Goal: Find specific page/section: Find specific page/section

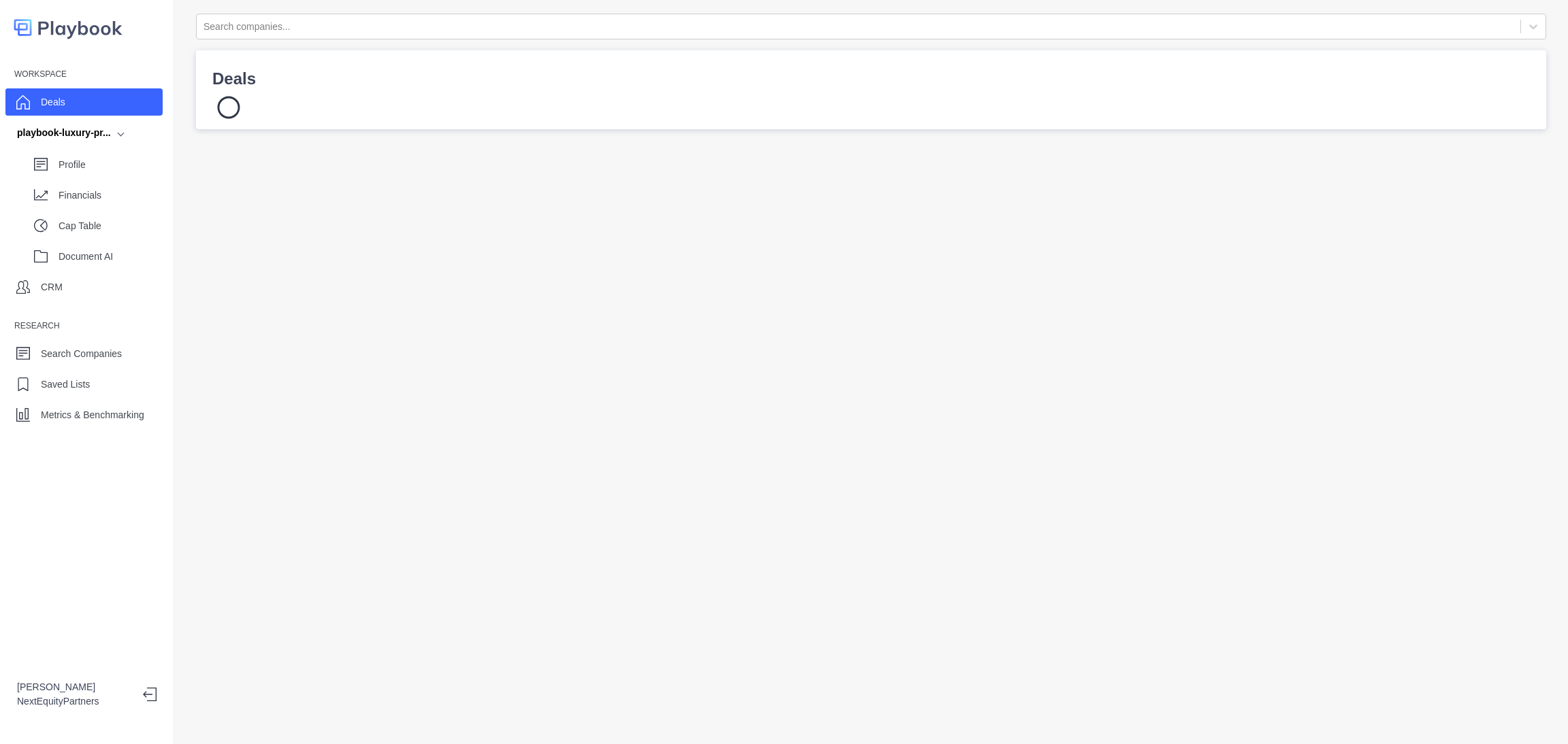
click at [85, 107] on div "Deals" at bounding box center [84, 102] width 157 height 27
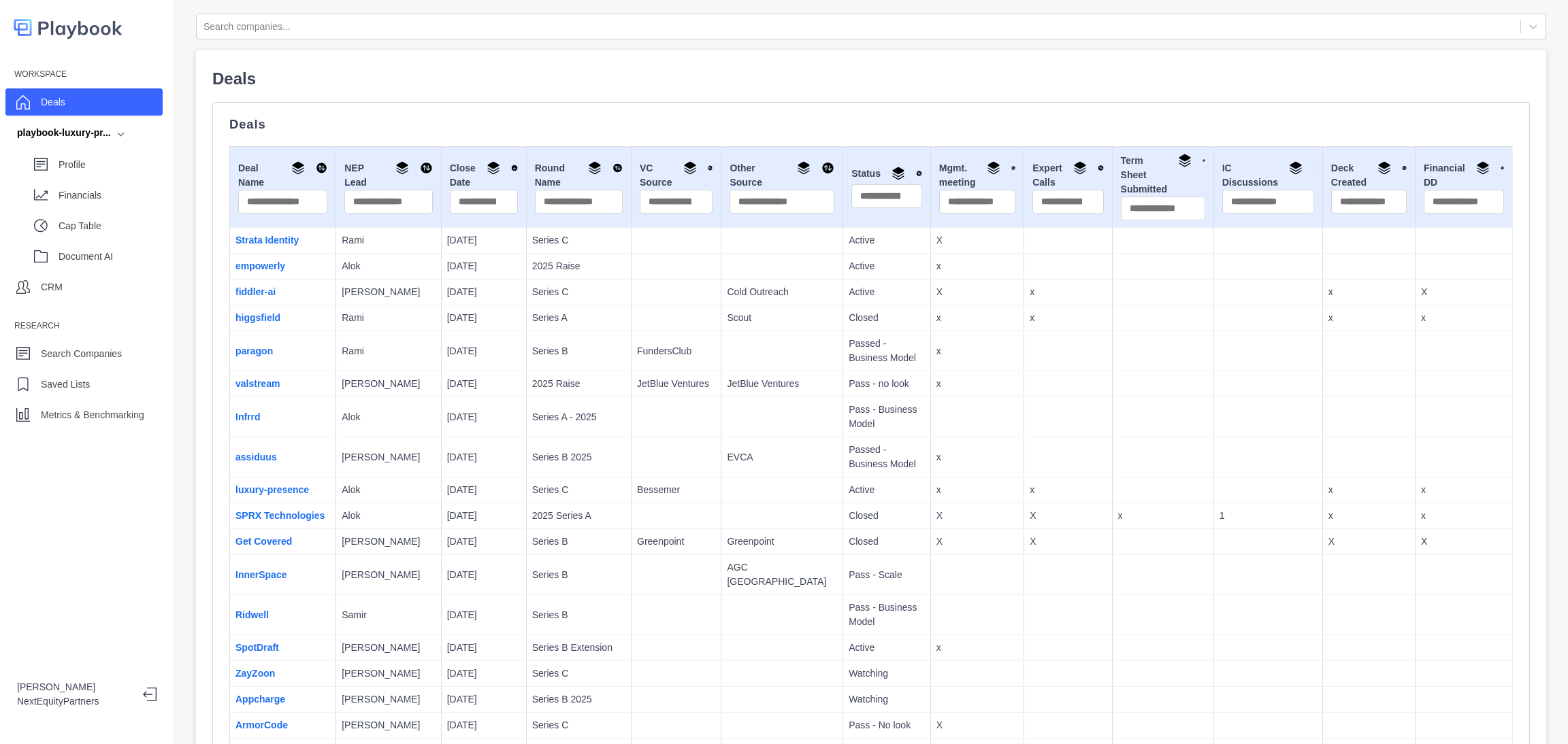
click at [271, 297] on link "fiddler-ai" at bounding box center [255, 292] width 40 height 11
